Goal: Task Accomplishment & Management: Use online tool/utility

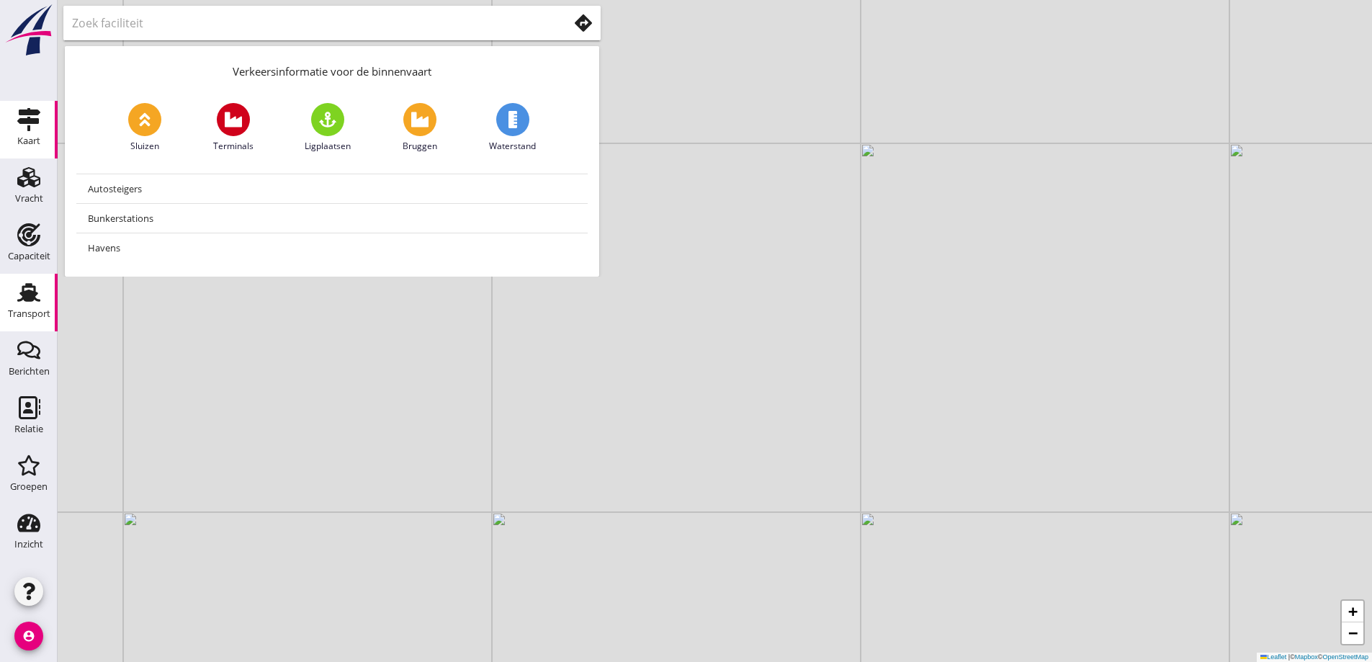
click at [36, 301] on icon "Transport" at bounding box center [28, 292] width 23 height 23
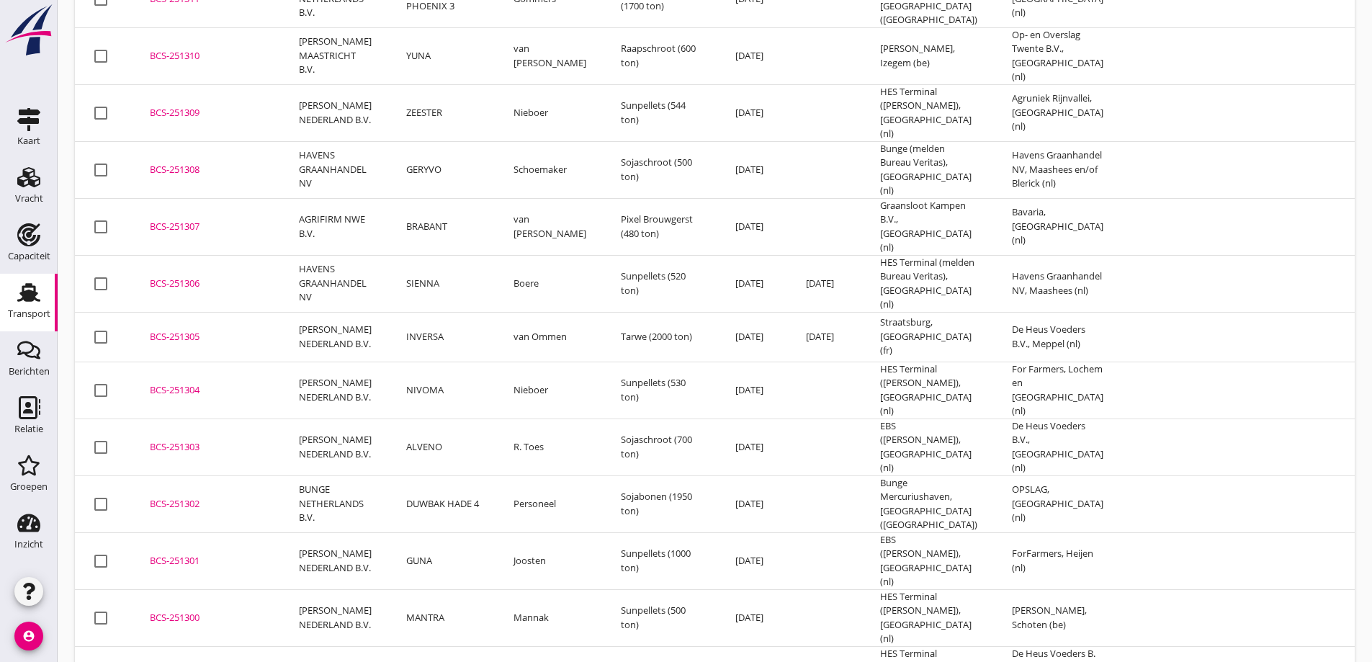
scroll to position [430, 0]
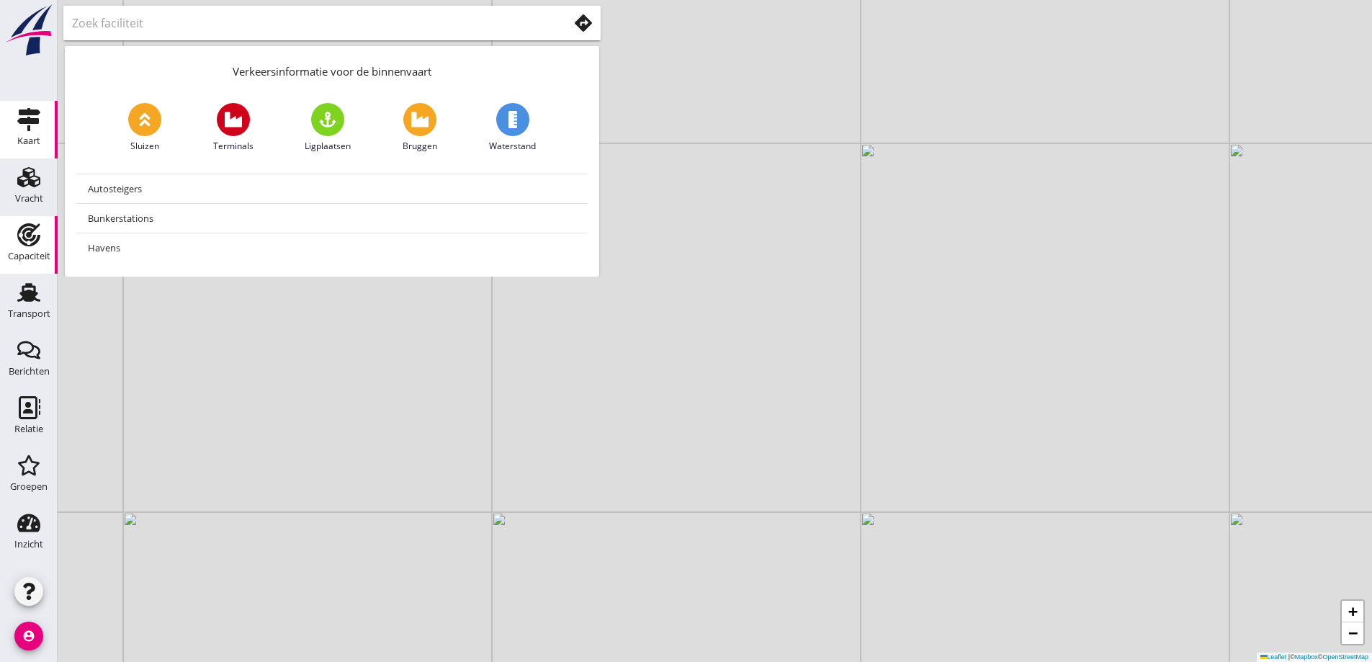
click at [35, 246] on icon "Capaciteit" at bounding box center [28, 234] width 23 height 23
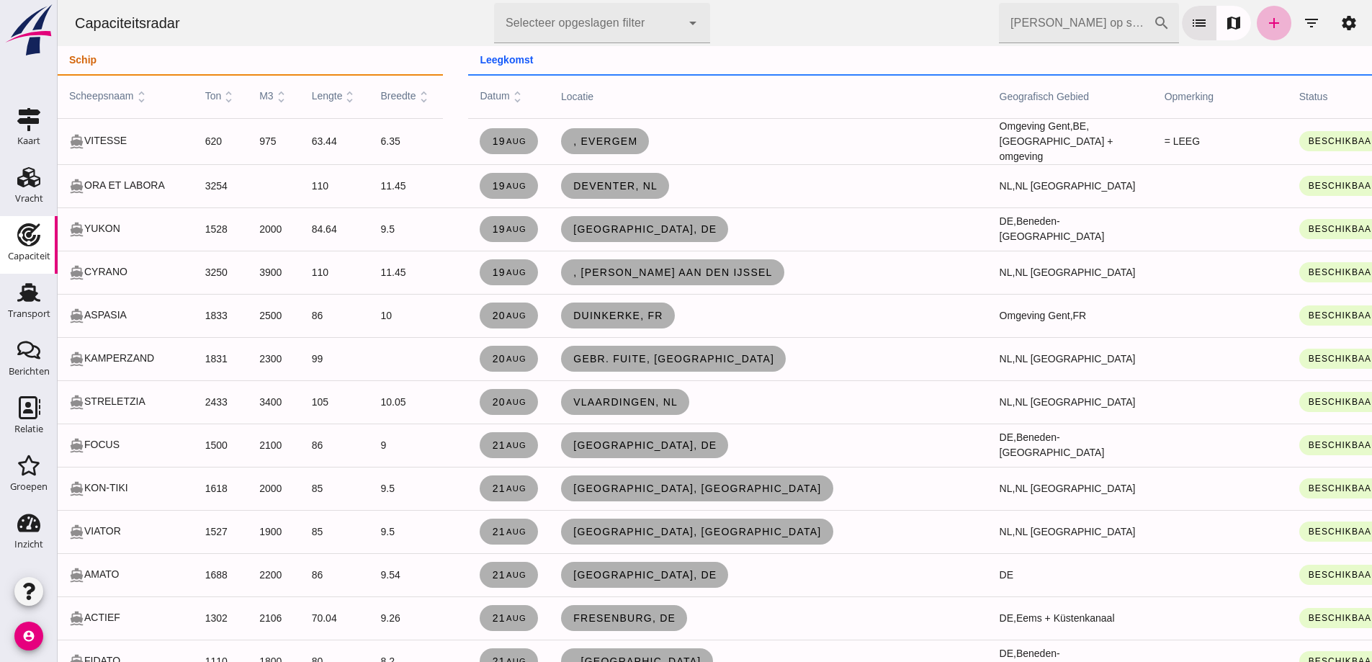
click at [665, 27] on icon "add" at bounding box center [1274, 22] width 17 height 17
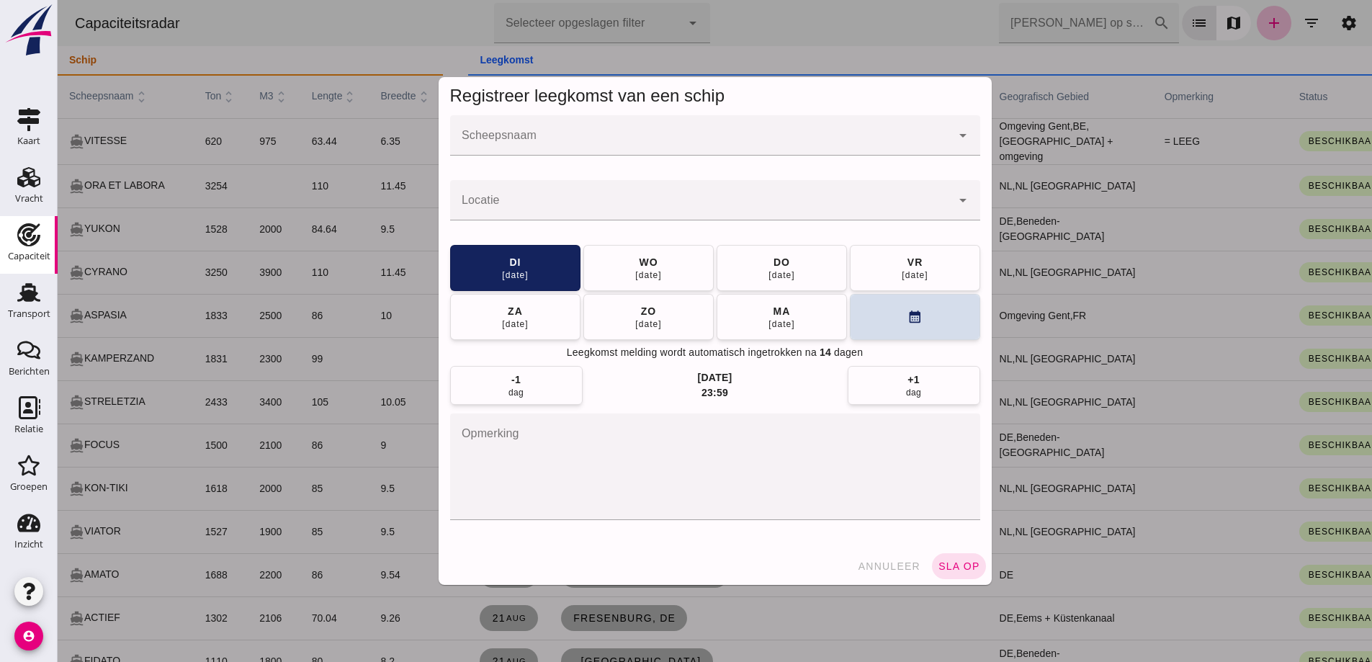
click at [566, 128] on div at bounding box center [700, 135] width 501 height 40
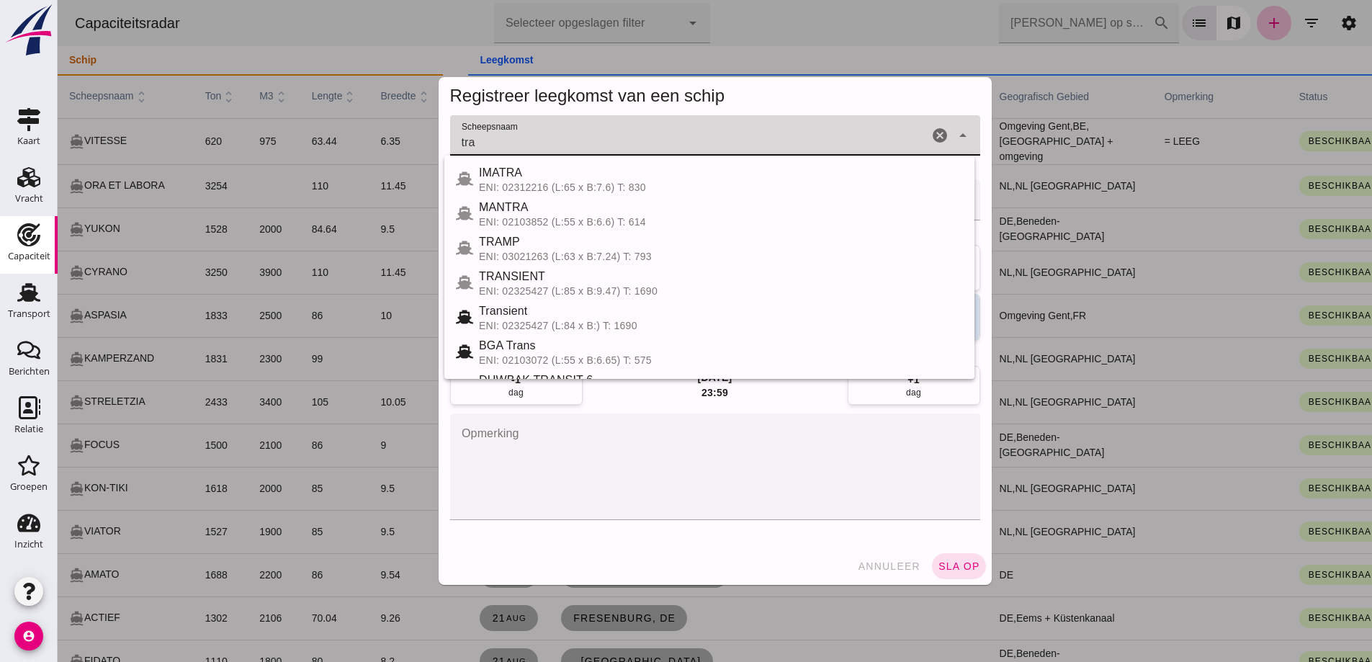
click at [665, 285] on div "ENI: 02325427 (L:85 x B:9.47) T: 1690" at bounding box center [721, 291] width 484 height 12
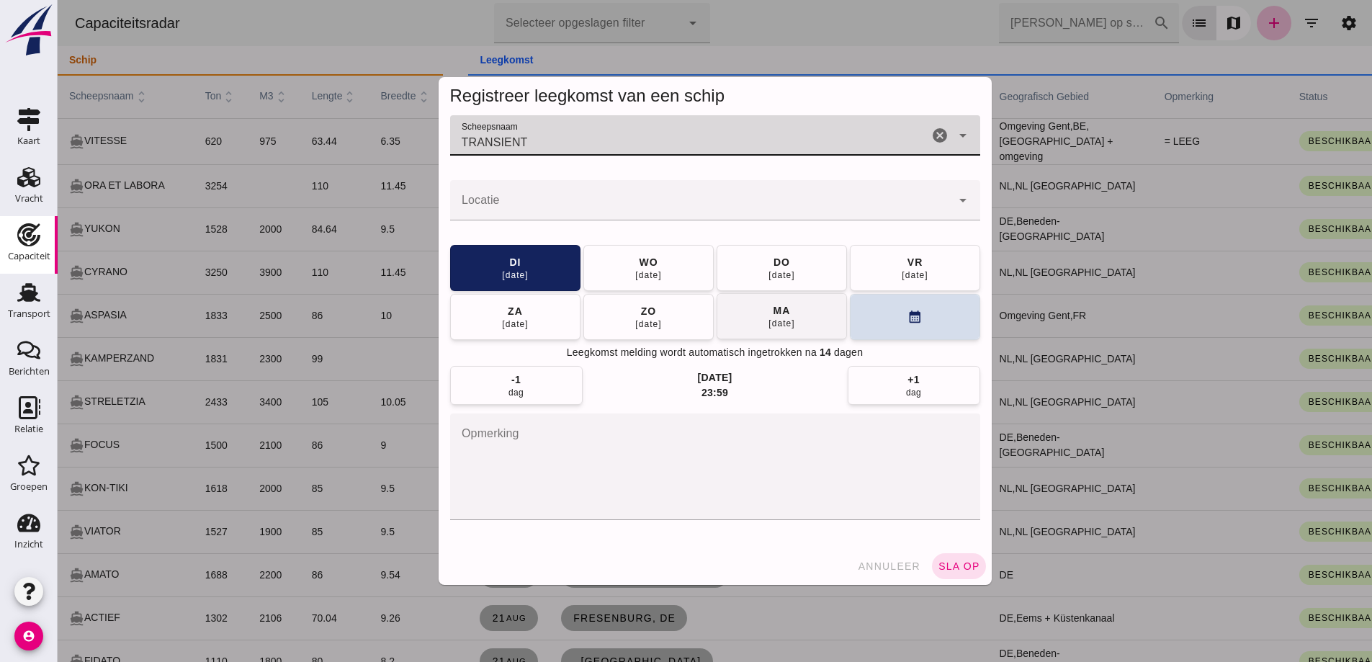
type input "TRANSIENT"
click at [665, 319] on div "[DATE]" at bounding box center [781, 324] width 27 height 12
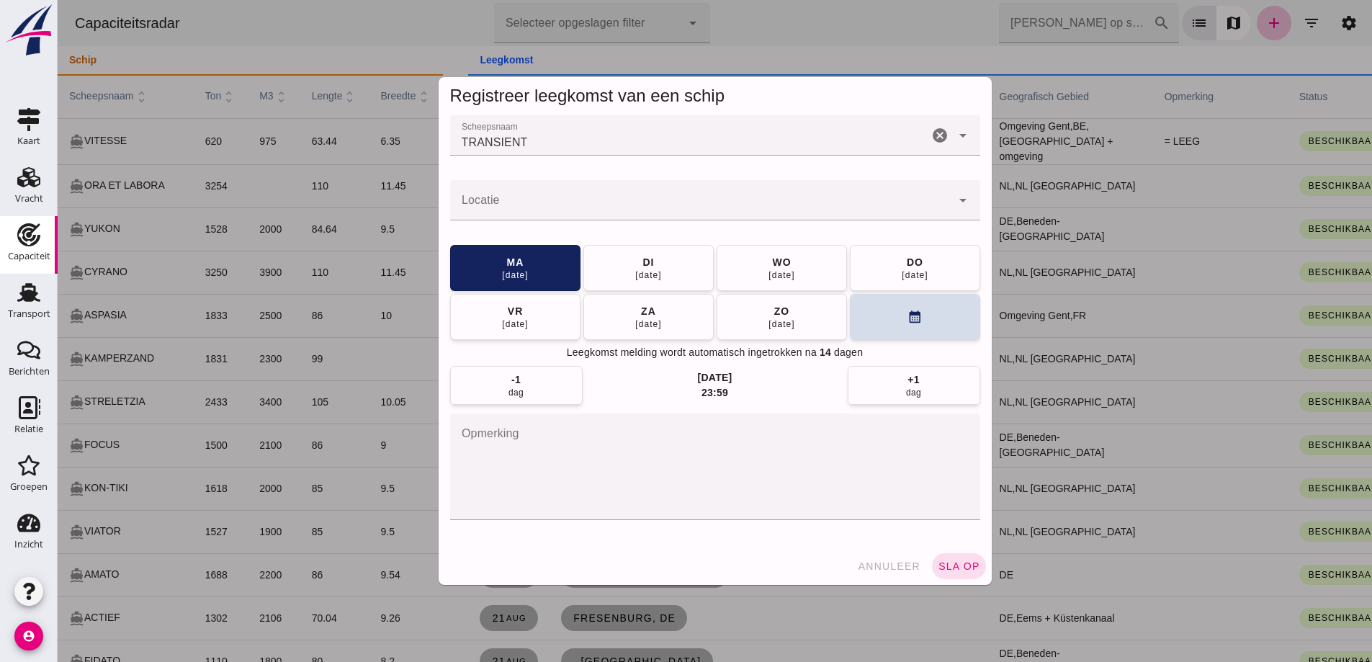
click at [665, 581] on div "annuleer sla op" at bounding box center [715, 566] width 553 height 37
click at [558, 202] on input "Locatie" at bounding box center [700, 207] width 501 height 17
click at [476, 190] on div at bounding box center [700, 200] width 501 height 40
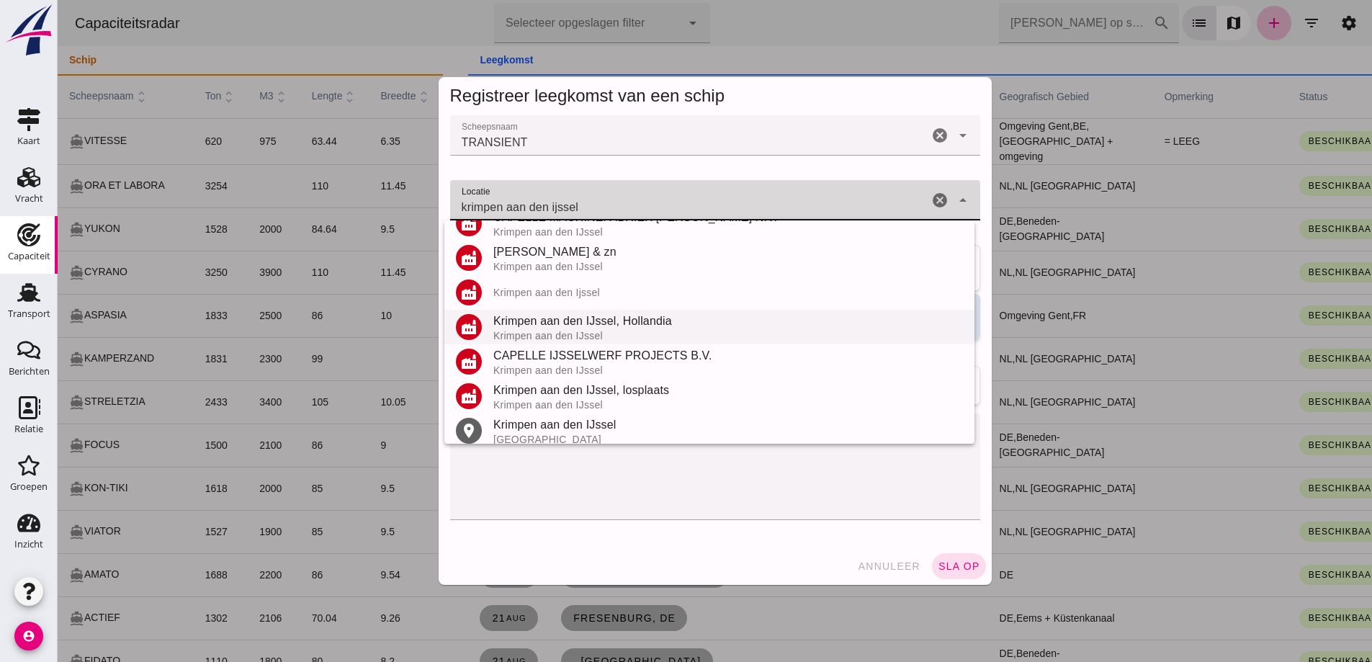
scroll to position [169, 0]
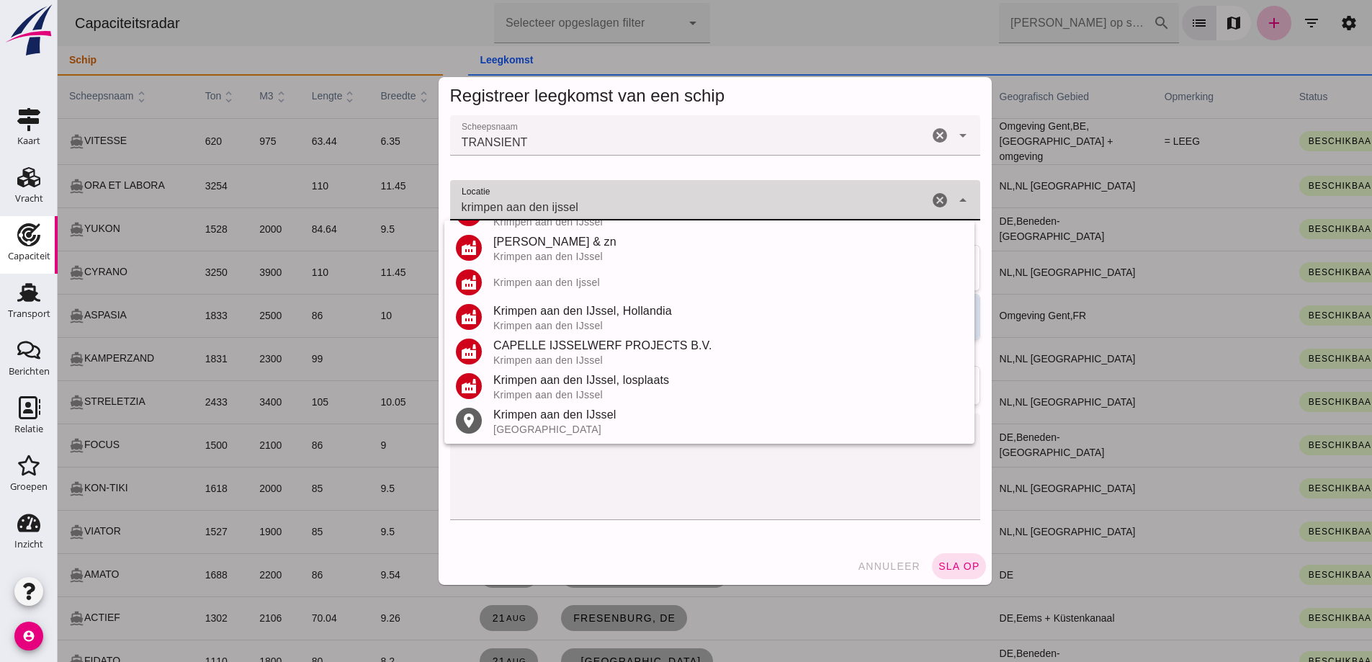
type input "krimpen aan den ijssel"
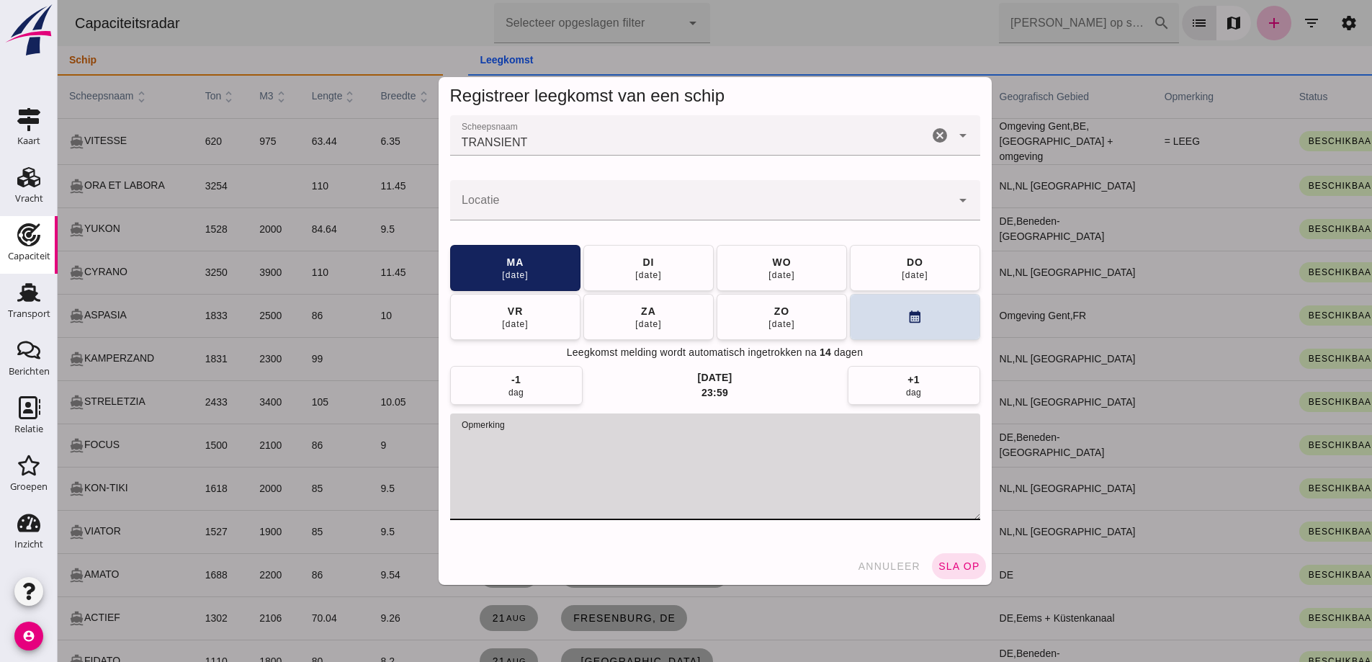
drag, startPoint x: 584, startPoint y: 483, endPoint x: 495, endPoint y: 206, distance: 291.2
click at [495, 205] on input "Locatie" at bounding box center [700, 207] width 501 height 17
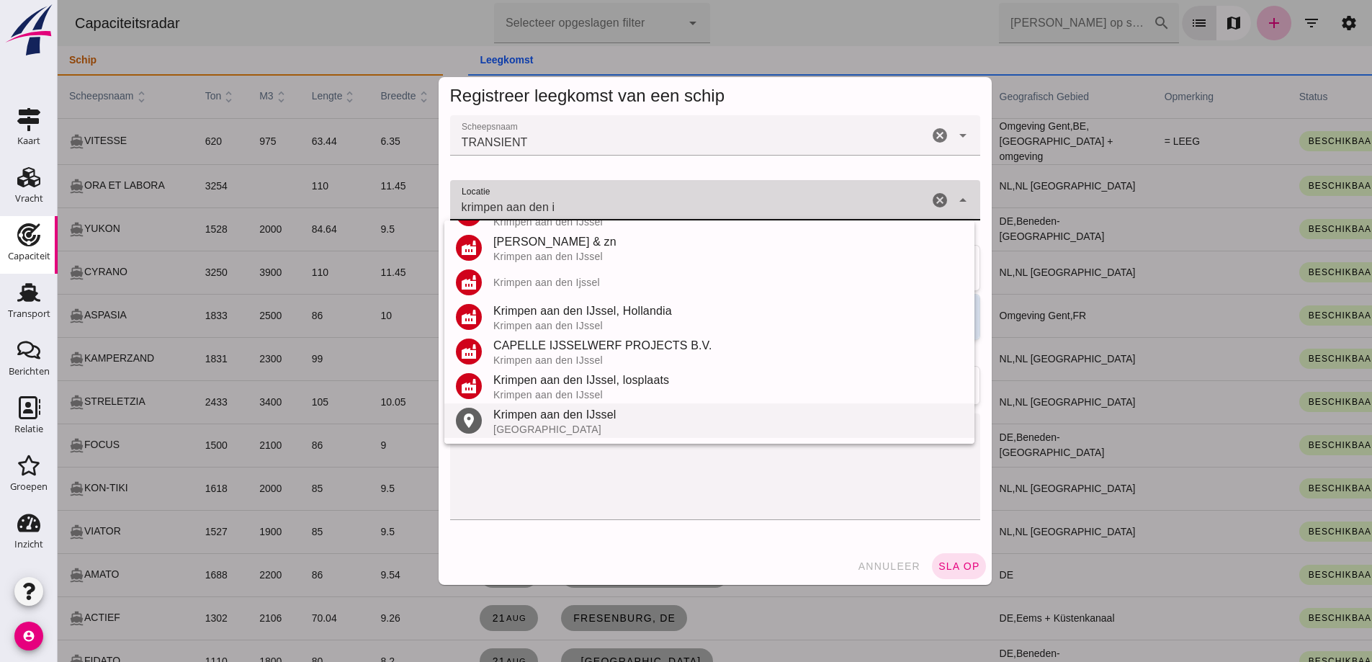
click at [566, 421] on div "Krimpen aan den IJssel" at bounding box center [728, 414] width 470 height 17
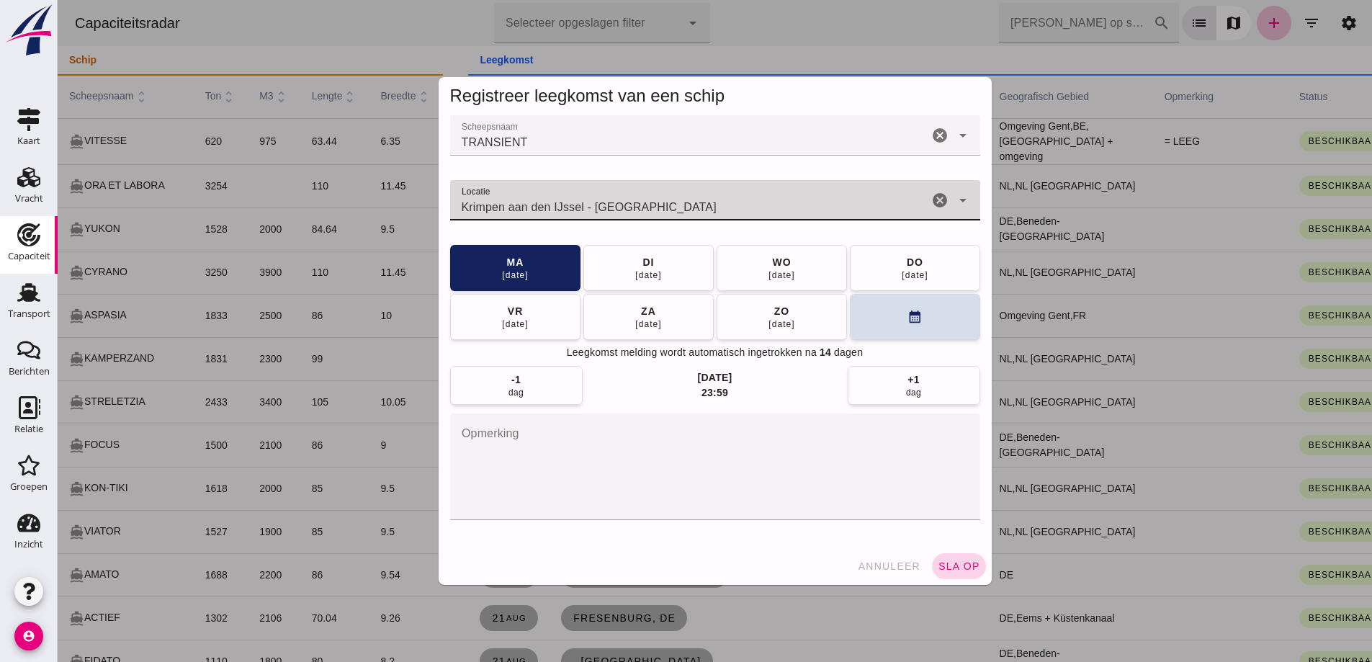
type input "Krimpen aan den IJssel - [GEOGRAPHIC_DATA]"
click at [665, 571] on span "sla op" at bounding box center [959, 566] width 43 height 12
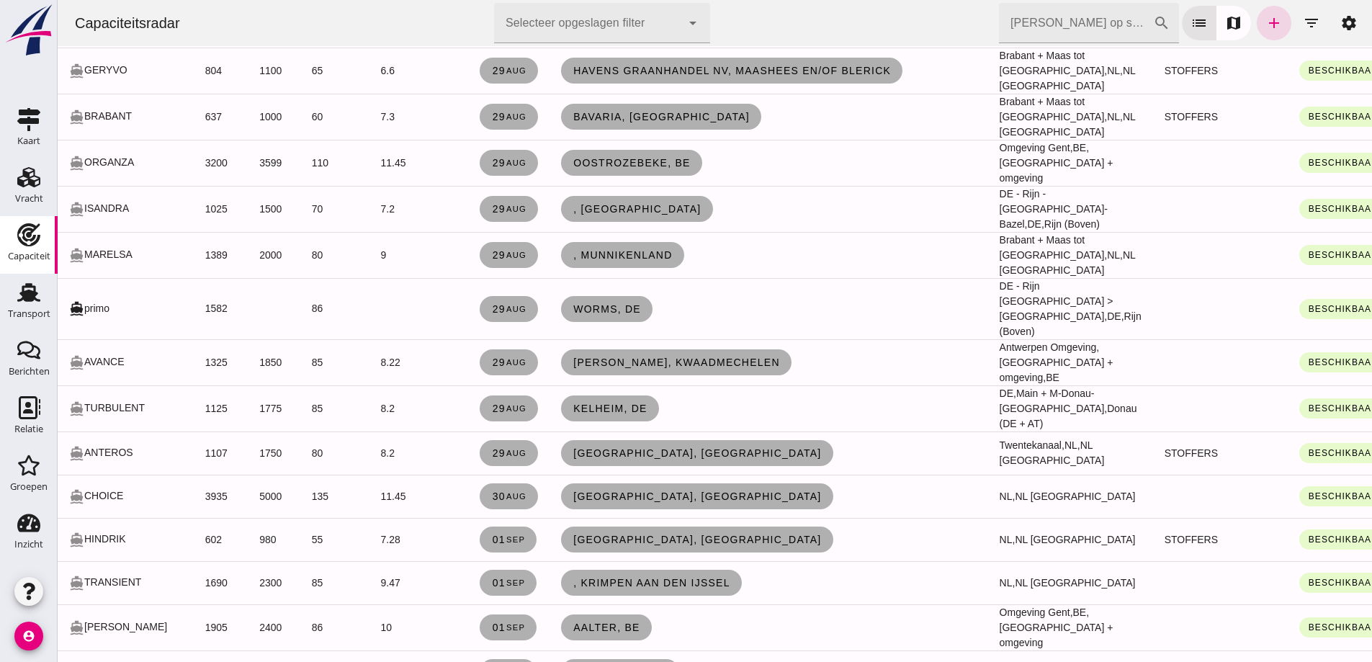
scroll to position [5187, 0]
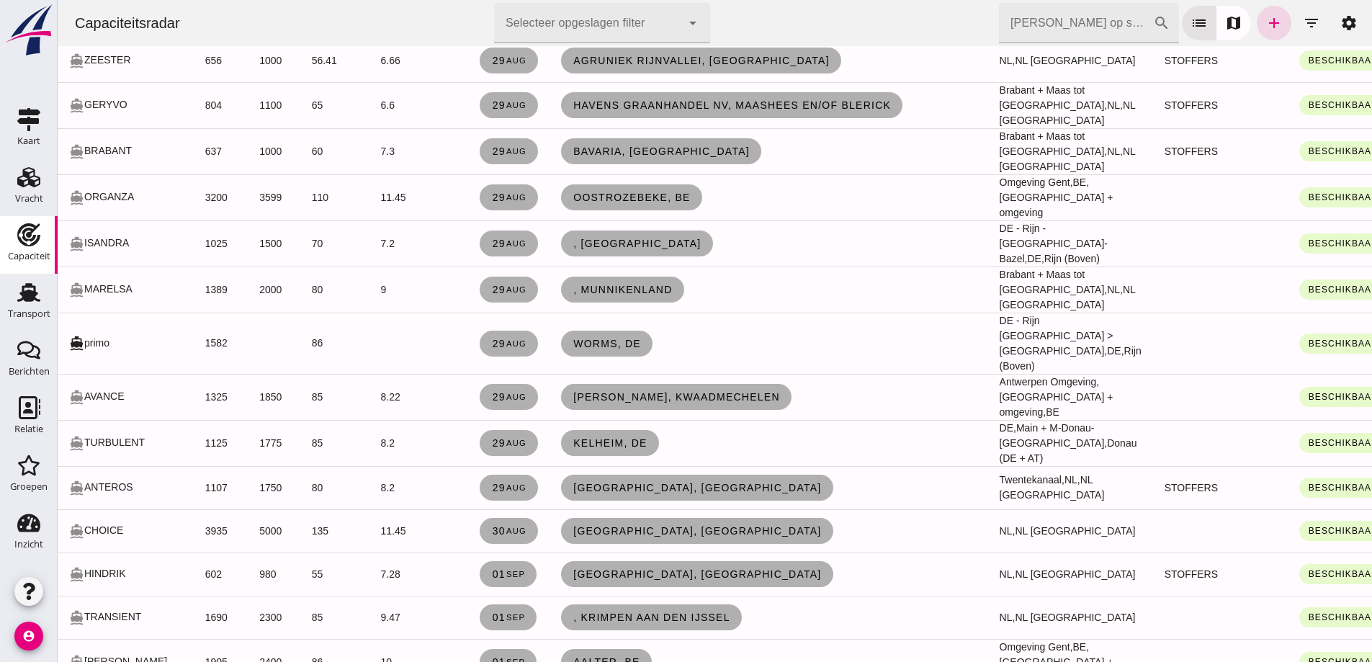
click at [665, 23] on input "[PERSON_NAME] op scheepsnaam" at bounding box center [1076, 23] width 154 height 40
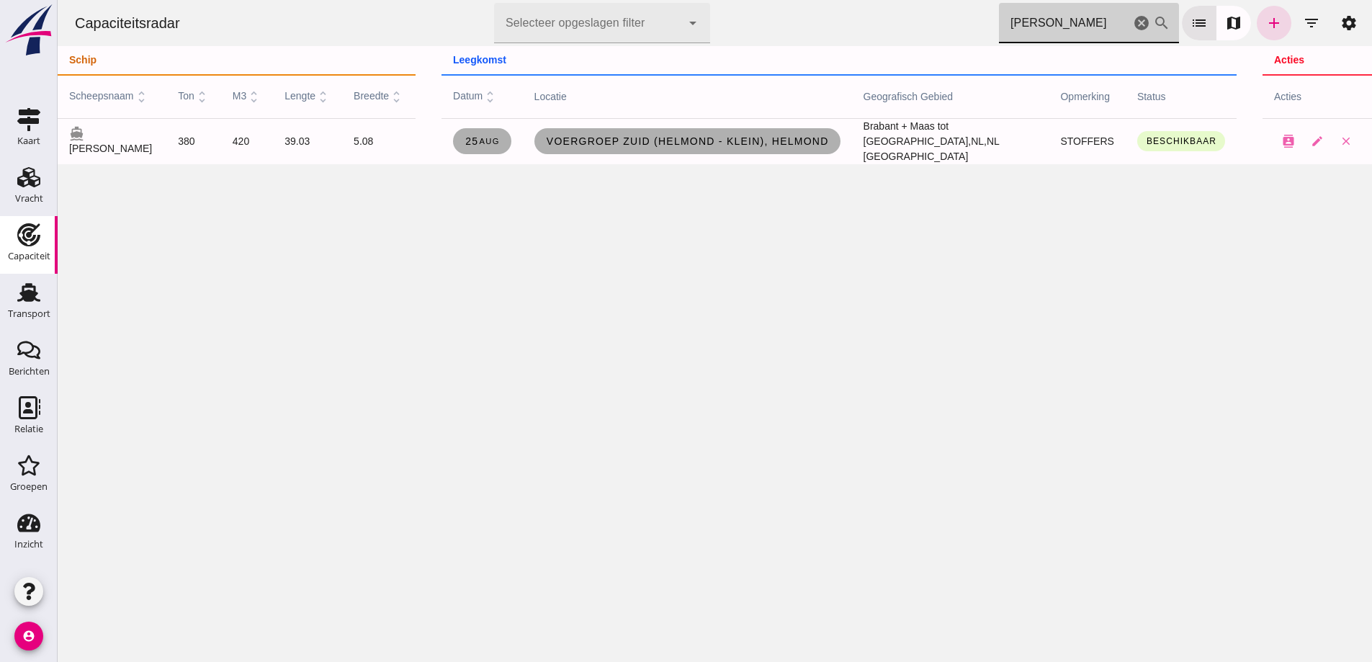
scroll to position [0, 0]
type input "[PERSON_NAME]"
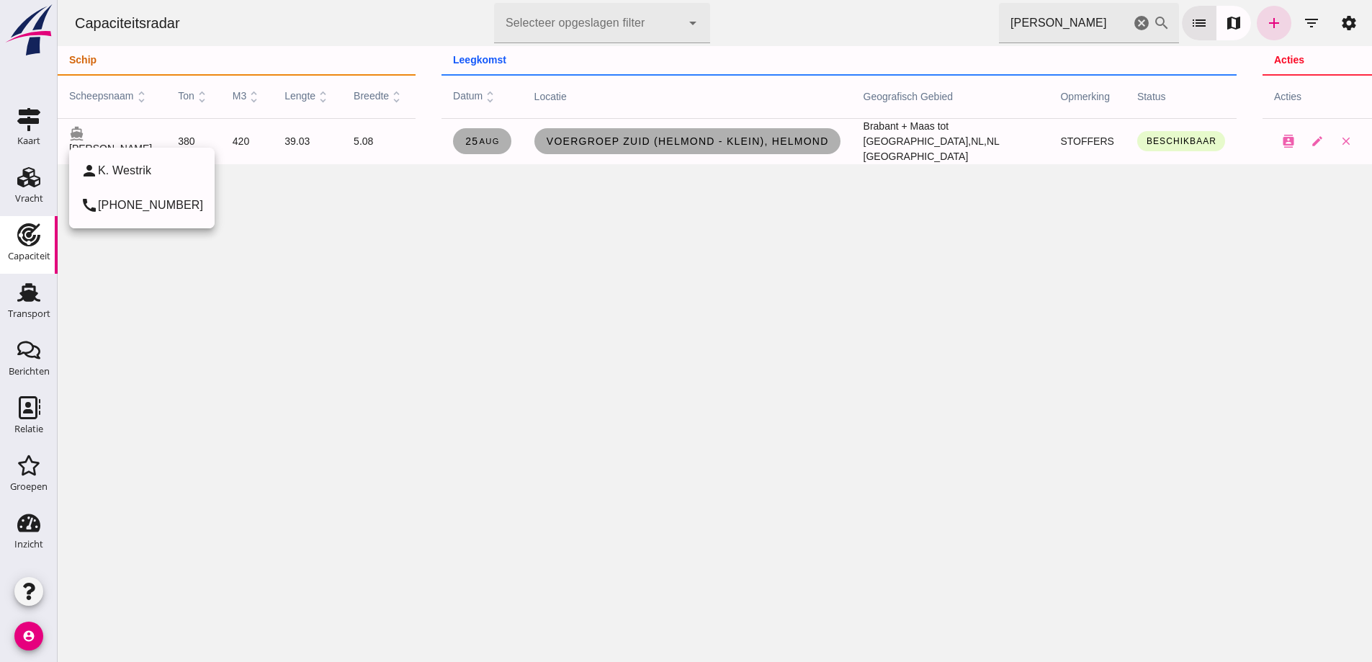
drag, startPoint x: 112, startPoint y: 152, endPoint x: 112, endPoint y: 160, distance: 8.0
click at [111, 158] on div "person [PERSON_NAME] call [PHONE_NUMBER]" at bounding box center [142, 188] width 146 height 81
click at [112, 160] on td "directions_boat [PERSON_NAME]" at bounding box center [112, 141] width 109 height 46
click at [665, 21] on icon "cancel" at bounding box center [1141, 22] width 17 height 17
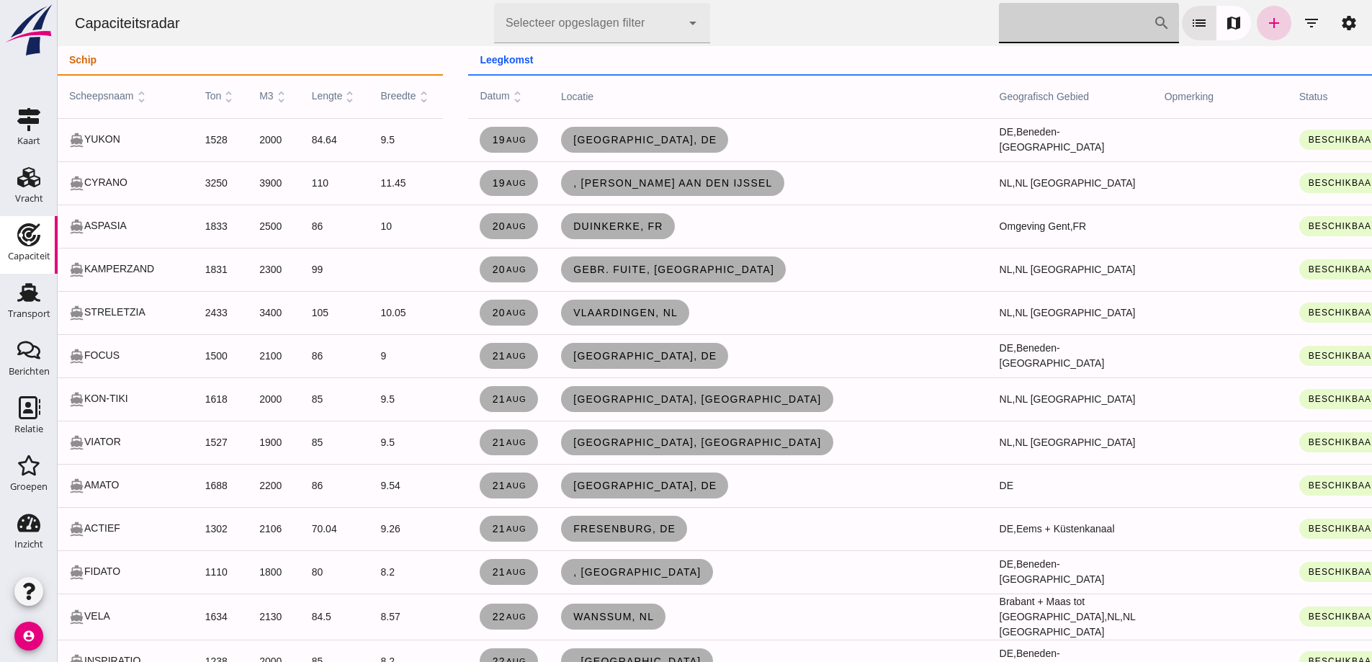
click at [665, 30] on icon "add" at bounding box center [1274, 22] width 17 height 17
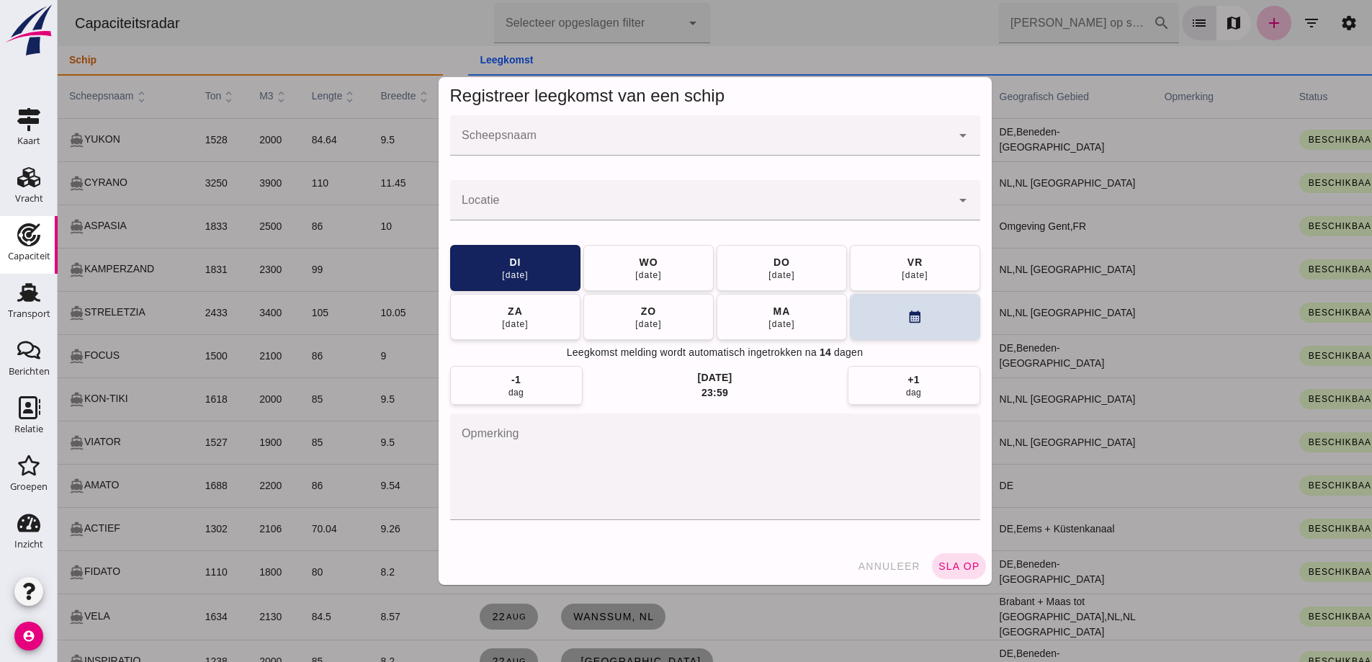
click at [558, 134] on input "Scheepsnaam" at bounding box center [700, 142] width 501 height 17
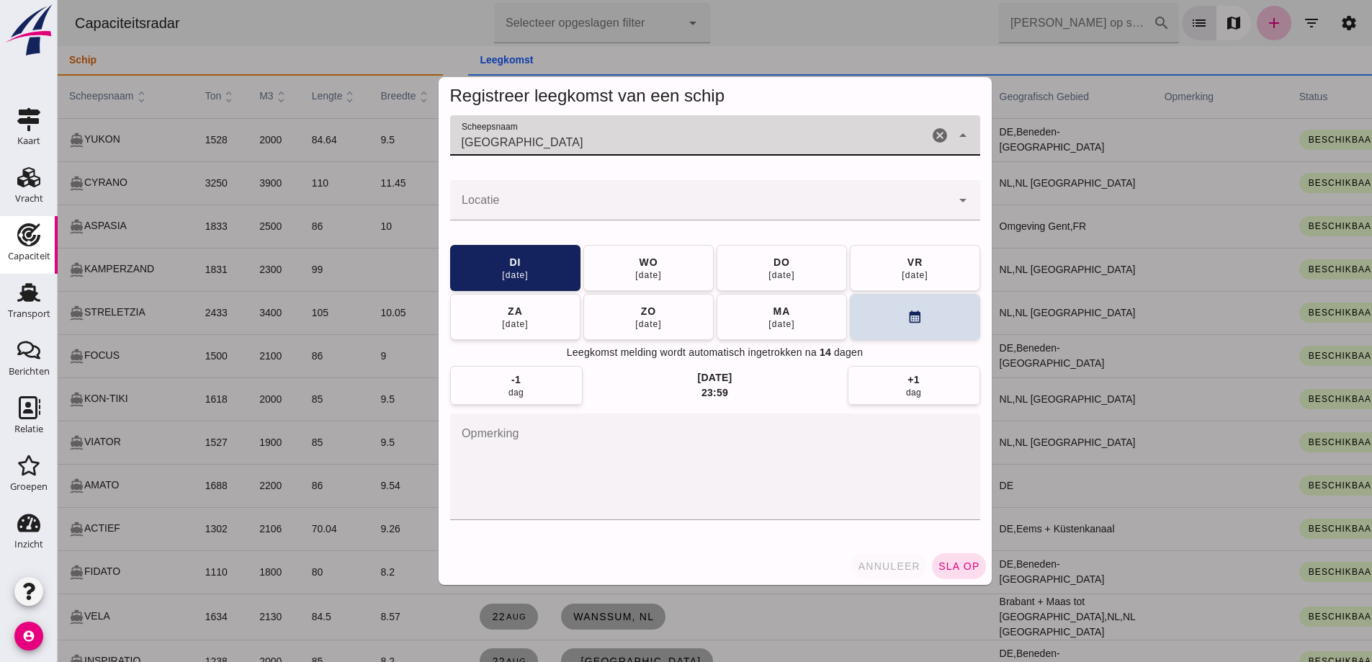
type input "[GEOGRAPHIC_DATA]"
drag, startPoint x: 874, startPoint y: 565, endPoint x: 954, endPoint y: 547, distance: 82.0
click at [665, 566] on span "annuleer" at bounding box center [888, 566] width 63 height 12
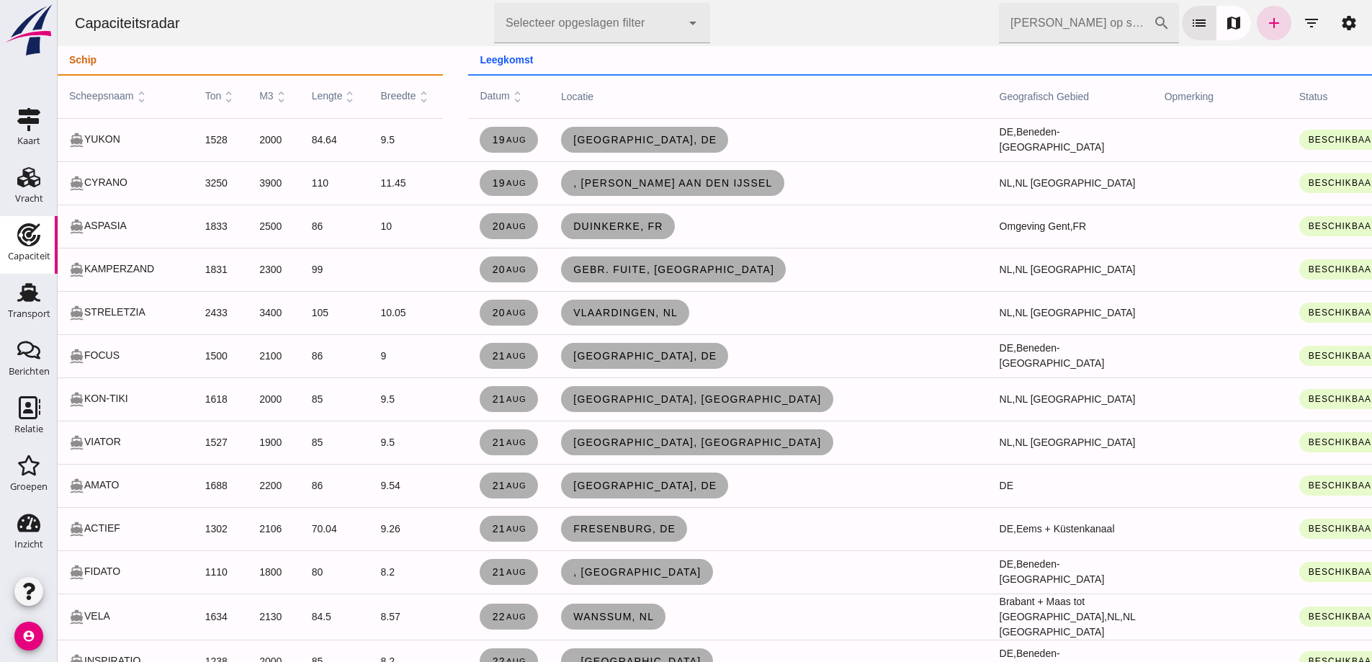
drag, startPoint x: 1256, startPoint y: 20, endPoint x: 1370, endPoint y: 58, distance: 119.8
click at [665, 20] on icon "add" at bounding box center [1274, 22] width 17 height 17
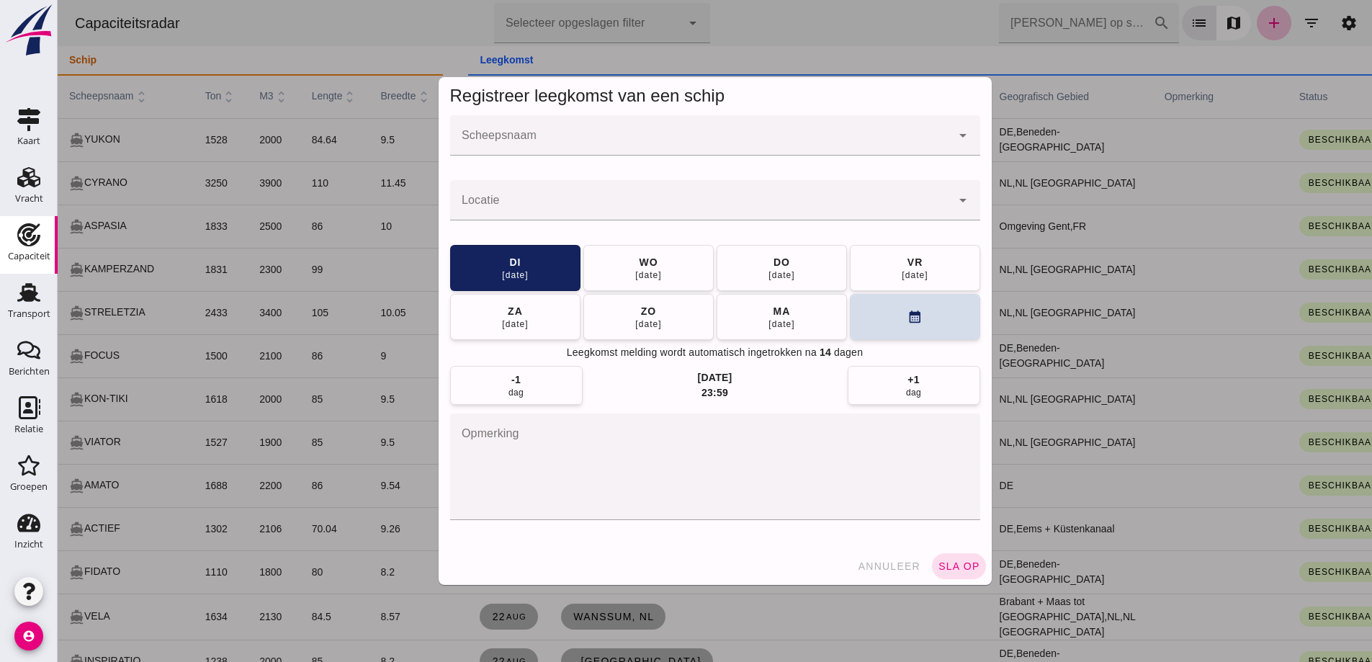
click at [665, 135] on input "Scheepsnaam" at bounding box center [700, 142] width 501 height 17
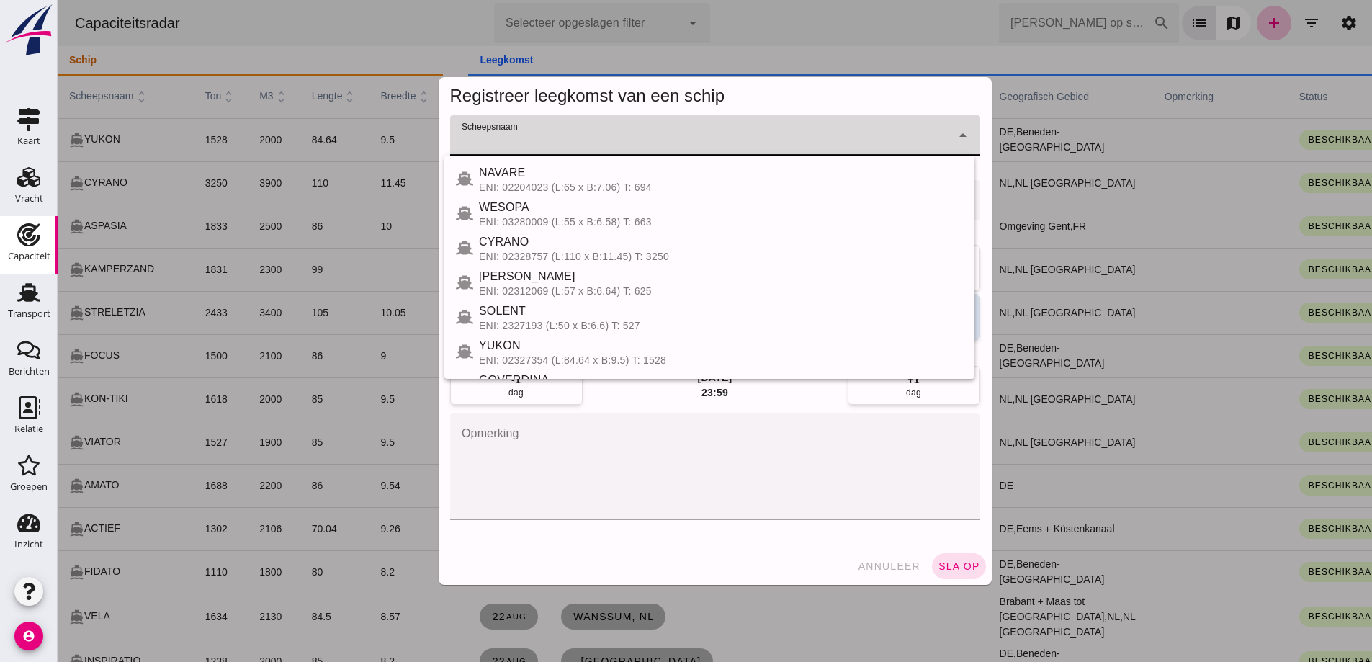
type input "f"
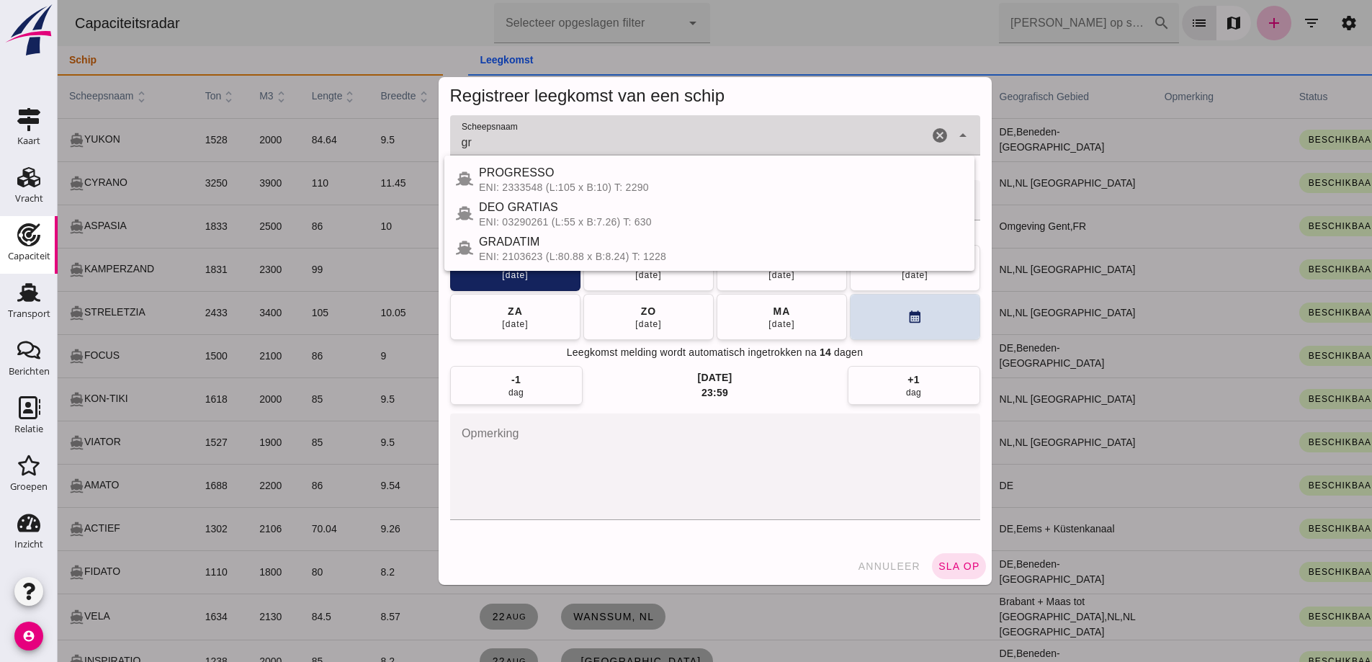
type input "g"
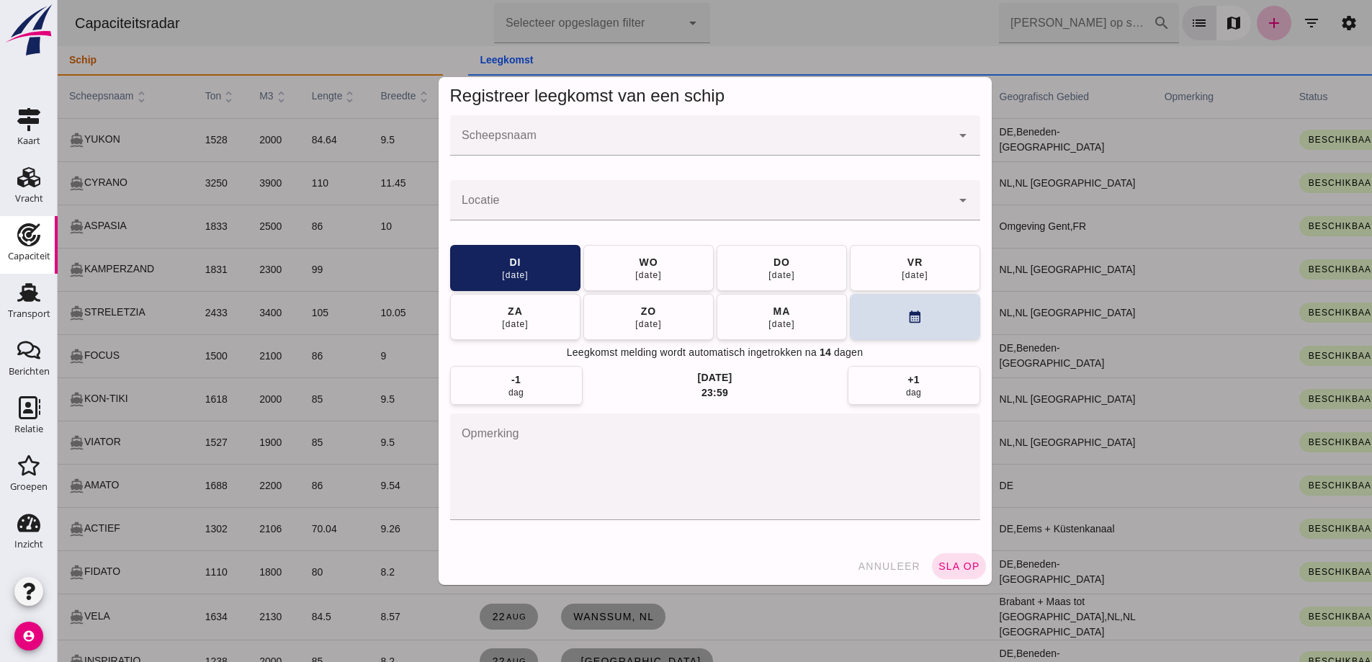
click at [470, 148] on input "Scheepsnaam" at bounding box center [700, 142] width 501 height 17
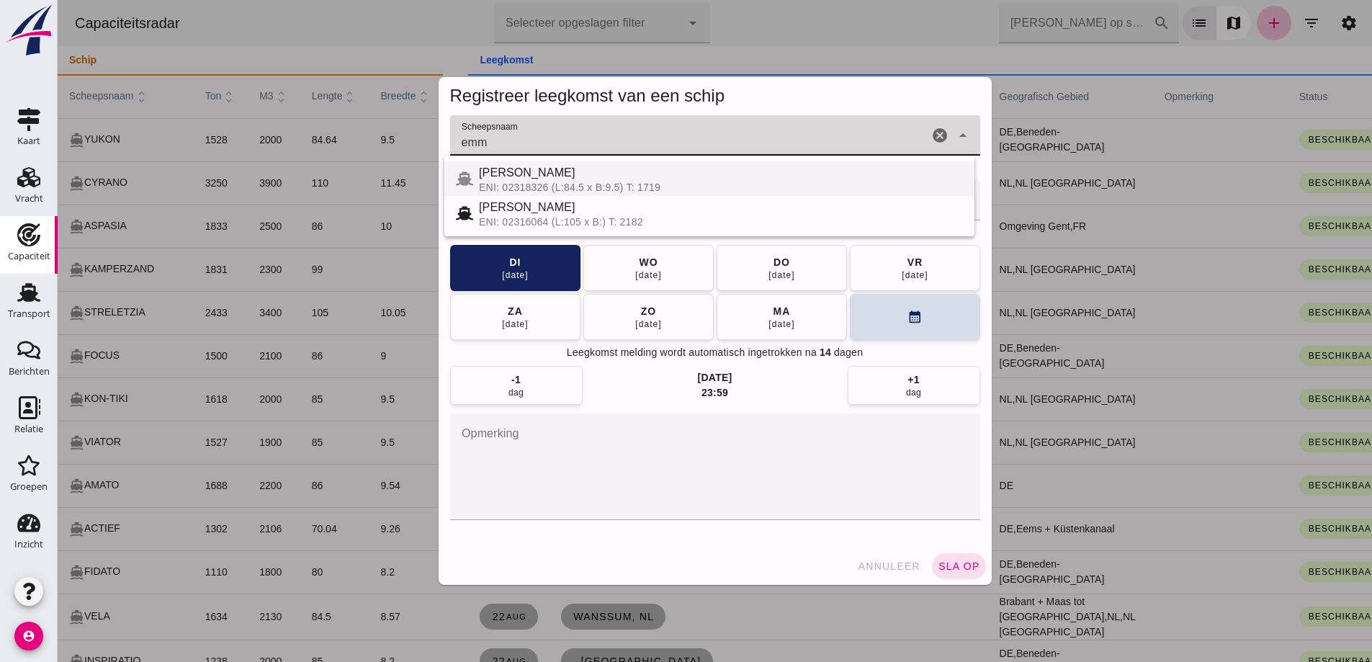
click at [517, 166] on div "[PERSON_NAME]: 02318326 (L:84.5 x B:9.5) T: 1719" at bounding box center [710, 178] width 530 height 35
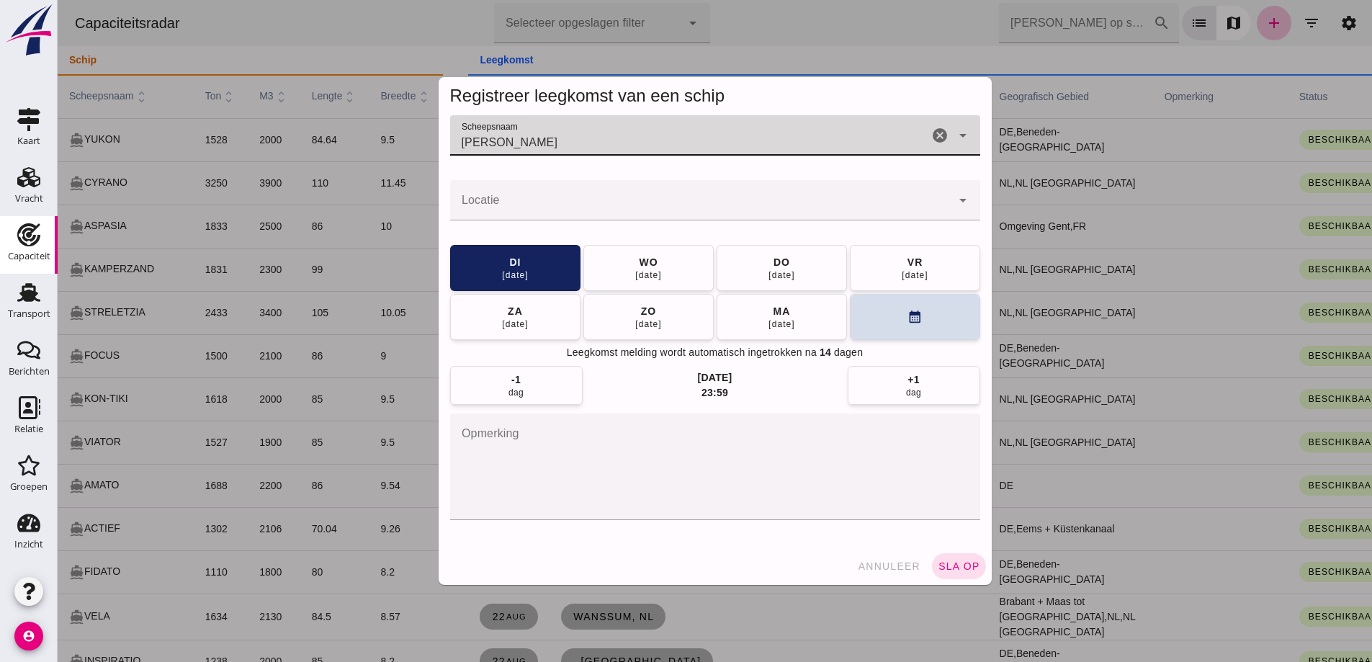
type input "[PERSON_NAME]"
click at [639, 210] on input "Locatie" at bounding box center [700, 207] width 501 height 17
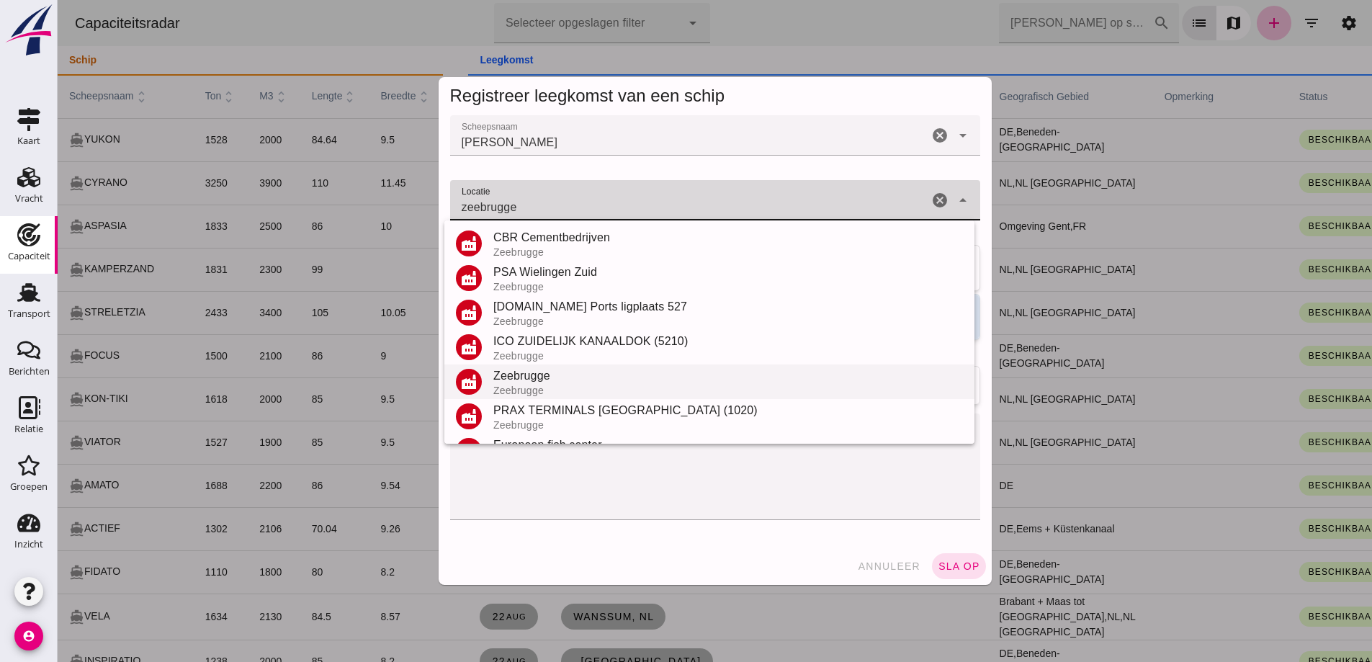
click at [568, 385] on div "Zeebrugge" at bounding box center [728, 391] width 470 height 12
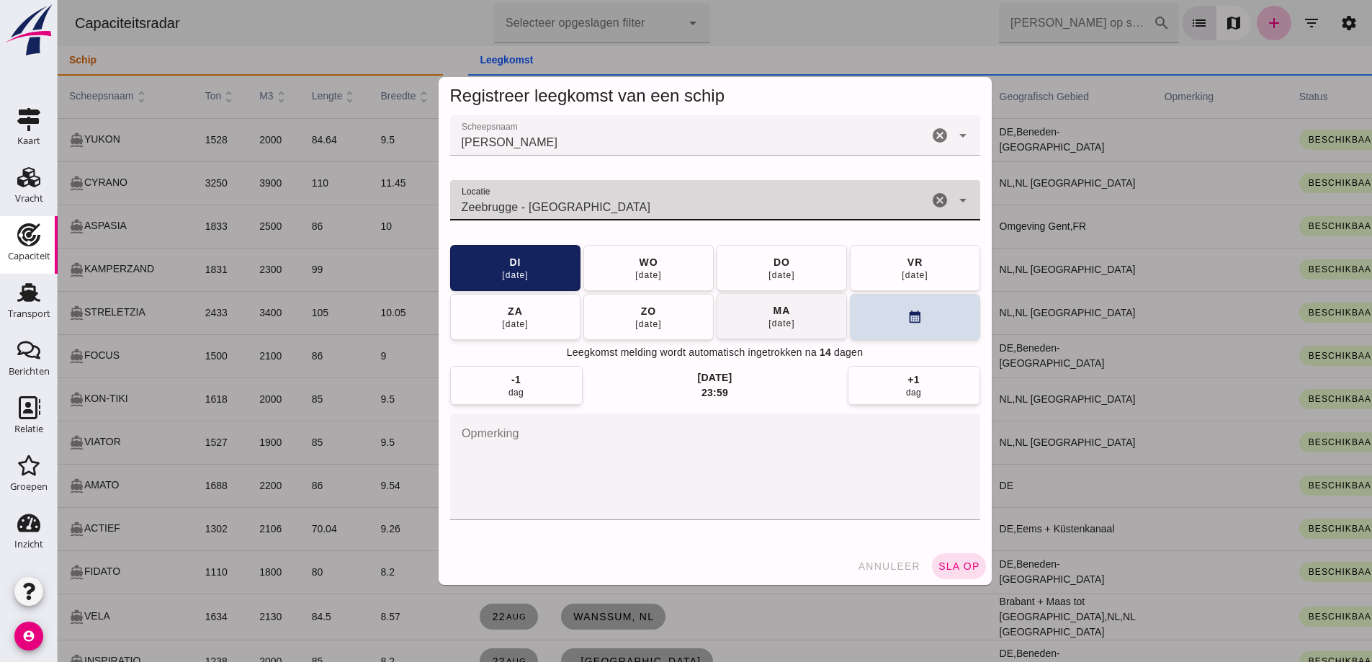
type input "Zeebrugge - [GEOGRAPHIC_DATA]"
click at [665, 310] on div "ma" at bounding box center [782, 310] width 18 height 14
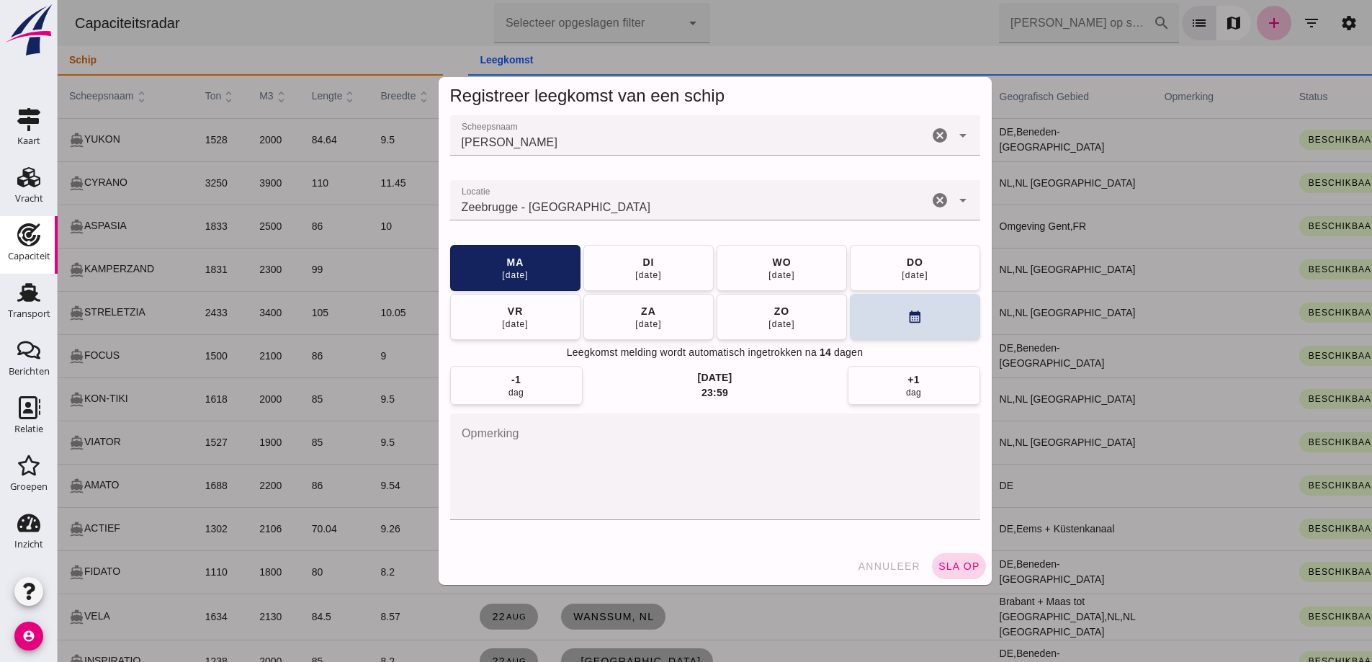
drag, startPoint x: 962, startPoint y: 571, endPoint x: 1017, endPoint y: 568, distance: 55.5
click at [665, 571] on span "sla op" at bounding box center [959, 566] width 43 height 12
